Goal: Task Accomplishment & Management: Manage account settings

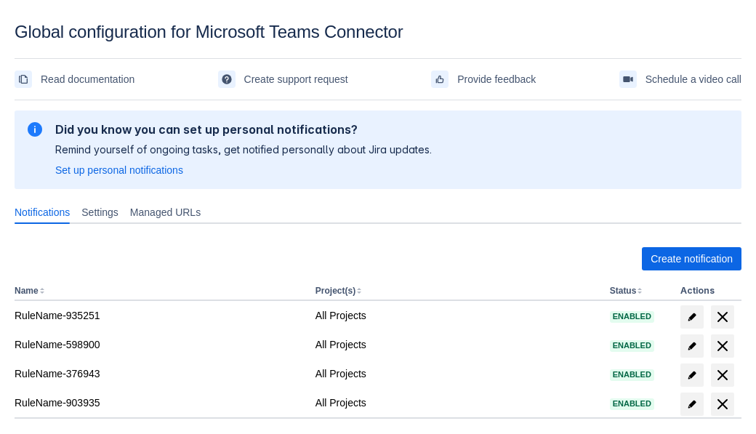
click at [691, 259] on span "Create notification" at bounding box center [692, 258] width 82 height 23
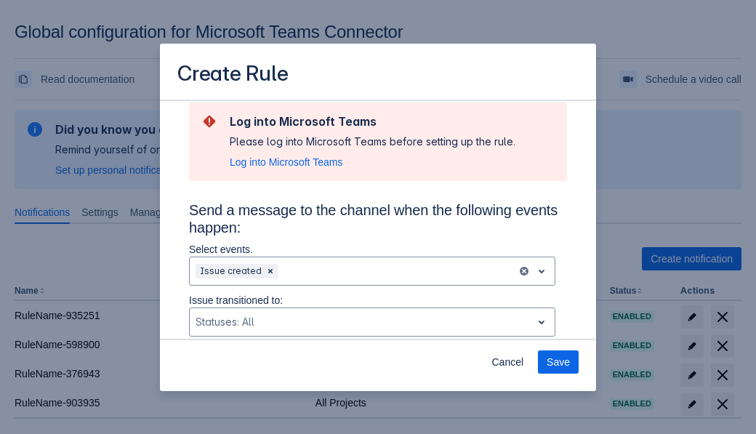
type input "RuleName-970669New Rule (5)"
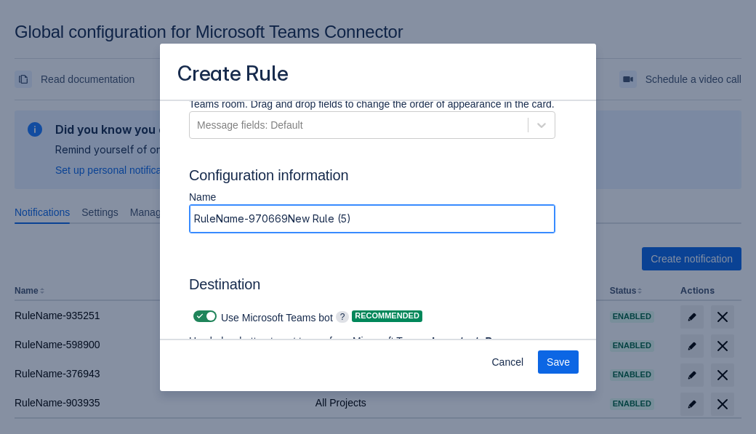
scroll to position [1036, 0]
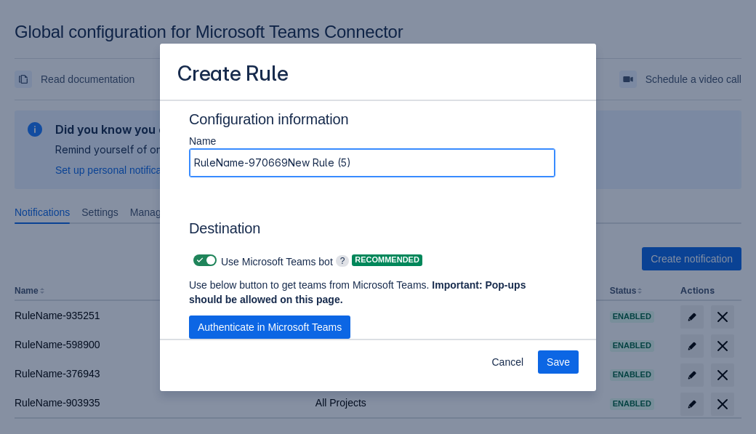
click at [270, 327] on span "Authenticate in Microsoft Teams" at bounding box center [270, 326] width 144 height 23
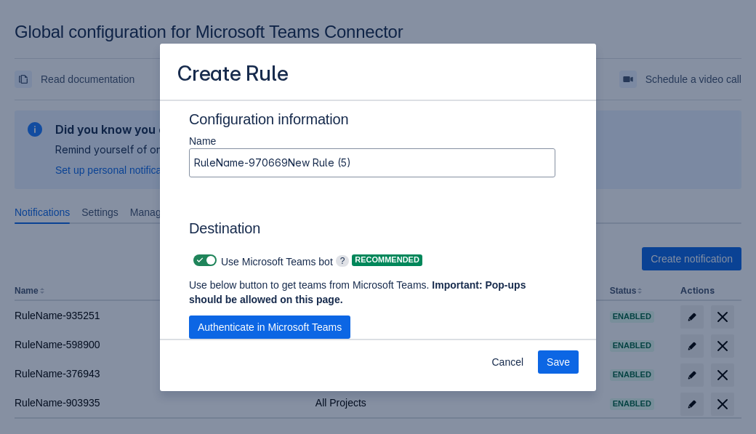
scroll to position [0, 0]
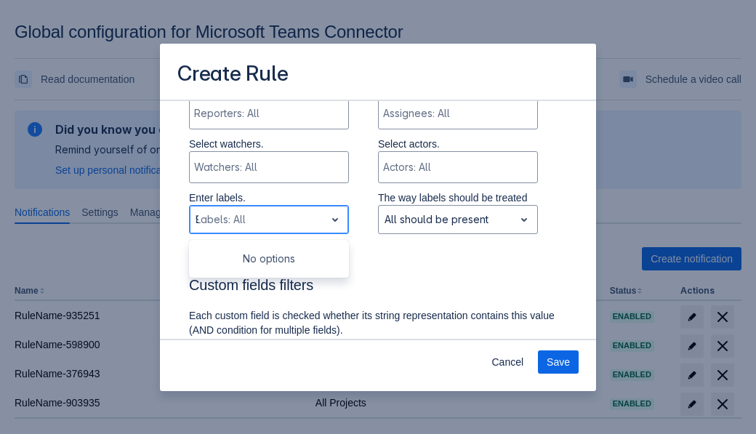
type input "970669_label"
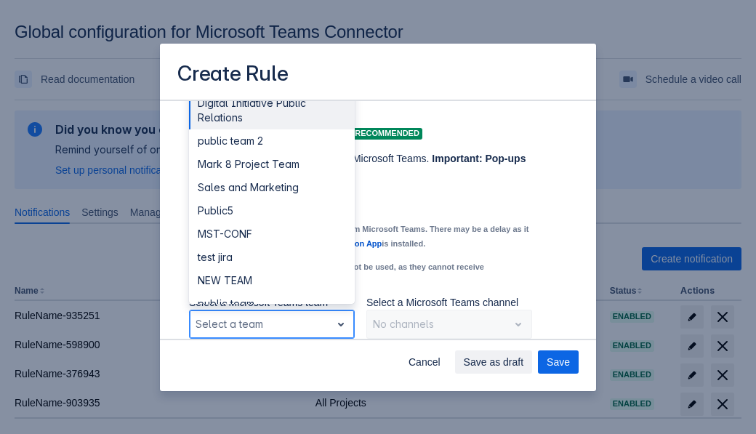
click at [271, 362] on div "Public4" at bounding box center [272, 373] width 166 height 23
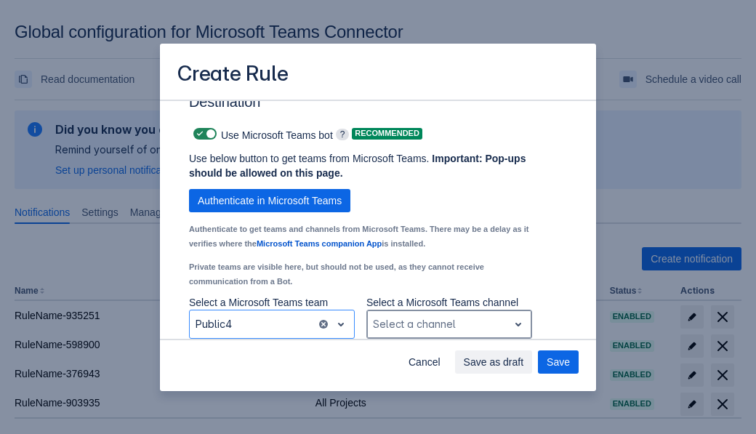
click at [448, 324] on div "Scrollable content" at bounding box center [437, 323] width 129 height 17
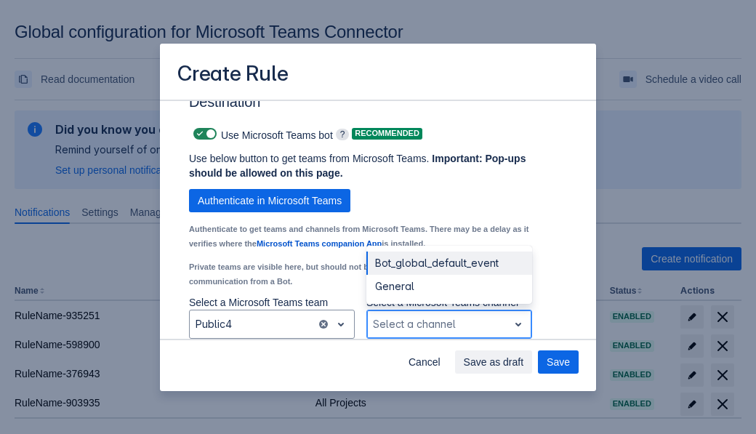
click at [448, 263] on div "Bot_global_default_event" at bounding box center [449, 262] width 166 height 23
click at [524, 362] on span "Save as draft" at bounding box center [494, 361] width 60 height 23
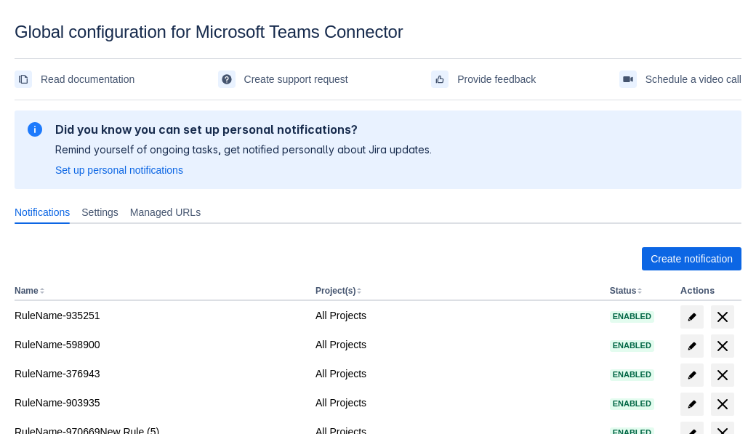
click at [722, 424] on span "delete" at bounding box center [722, 432] width 17 height 17
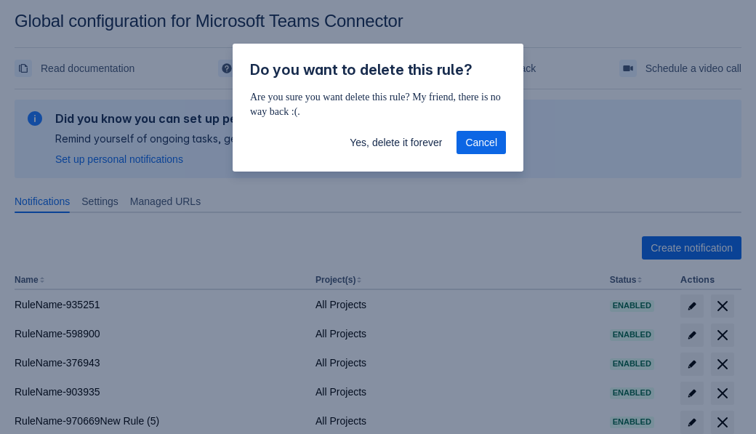
click at [395, 142] on span "Yes, delete it forever" at bounding box center [396, 142] width 92 height 23
